Goal: Task Accomplishment & Management: Manage account settings

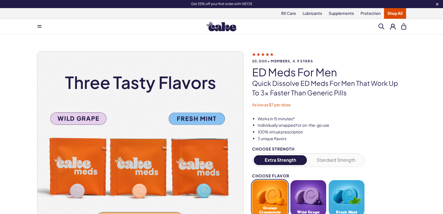
click at [391, 26] on button at bounding box center [393, 26] width 6 height 6
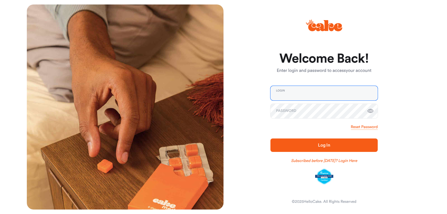
click at [317, 92] on input "email" at bounding box center [323, 93] width 107 height 15
type input "**********"
click at [370, 110] on icon "button" at bounding box center [370, 111] width 7 height 7
click at [341, 141] on button "Log In" at bounding box center [323, 144] width 107 height 13
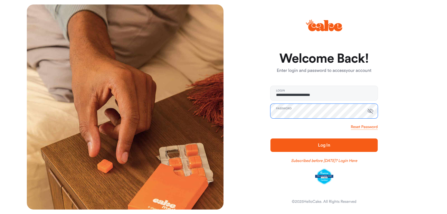
click at [270, 138] on button "Log In" at bounding box center [323, 144] width 107 height 13
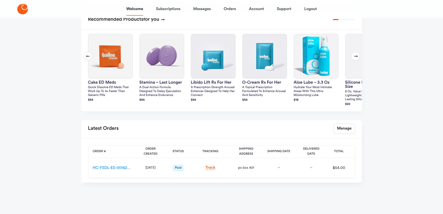
scroll to position [152, 0]
click at [213, 167] on link "Track" at bounding box center [210, 167] width 10 height 4
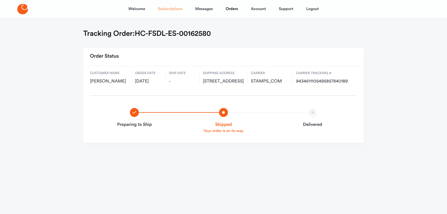
click at [161, 6] on link "Subscriptions" at bounding box center [170, 8] width 24 height 13
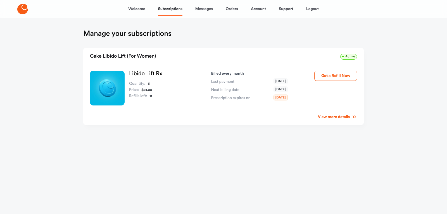
click at [326, 118] on link "View more details" at bounding box center [337, 117] width 39 height 6
